Goal: Complete application form

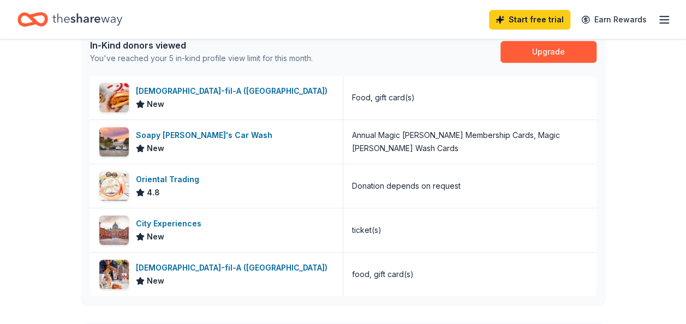
scroll to position [301, 0]
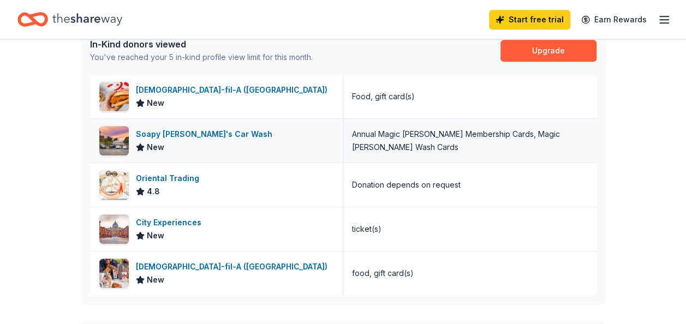
click at [153, 144] on span "New" at bounding box center [155, 147] width 17 height 13
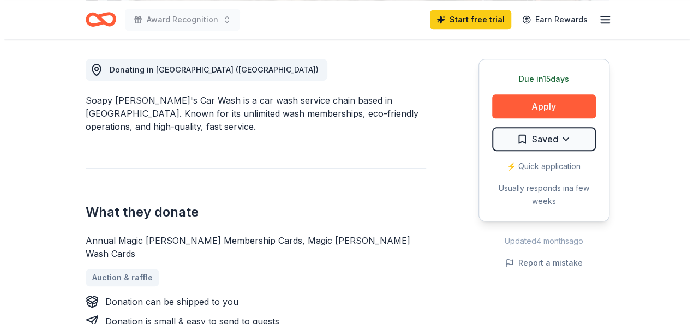
scroll to position [299, 0]
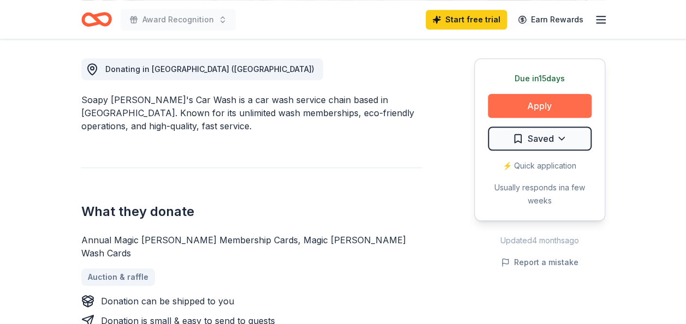
click at [524, 110] on button "Apply" at bounding box center [540, 106] width 104 height 24
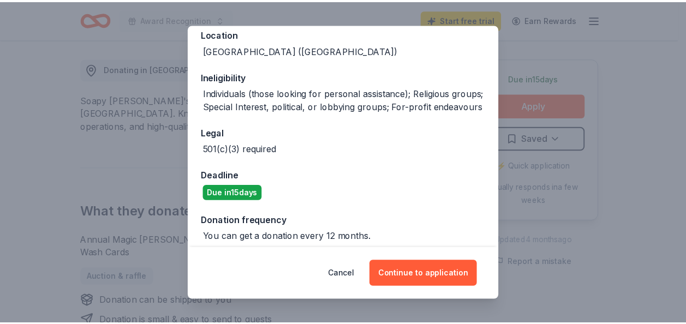
scroll to position [149, 0]
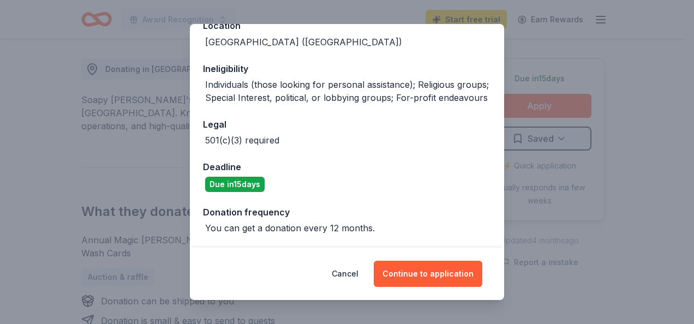
click at [571, 60] on div "Donor Program Requirements We've summarized the requirements for Soapy Joe's Ca…" at bounding box center [347, 162] width 694 height 324
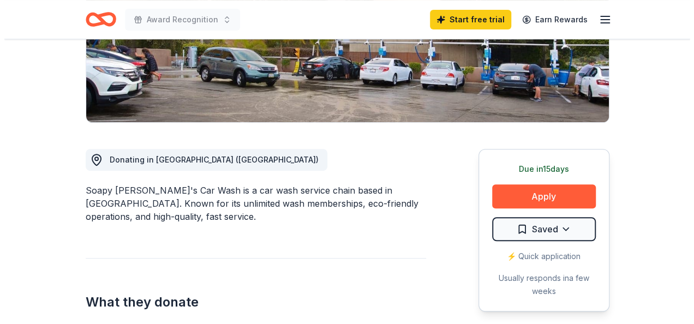
scroll to position [208, 0]
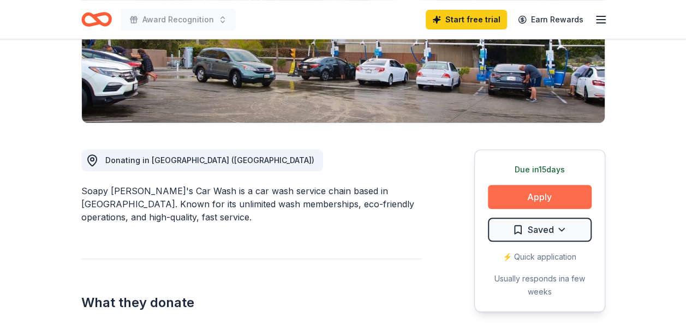
click at [511, 188] on button "Apply" at bounding box center [540, 197] width 104 height 24
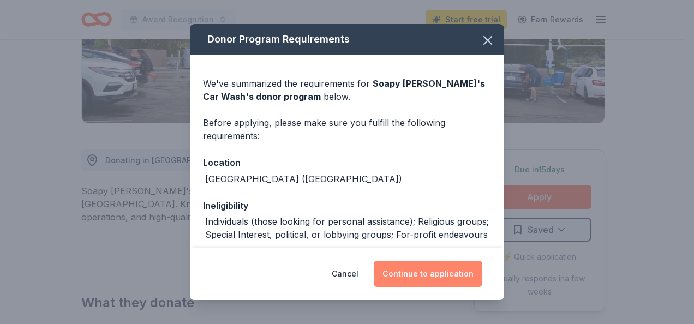
click at [421, 277] on button "Continue to application" at bounding box center [428, 274] width 109 height 26
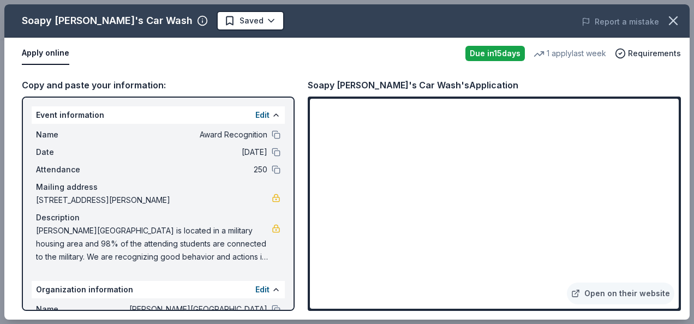
click at [488, 19] on div "Report a mistake" at bounding box center [556, 22] width 265 height 31
